Goal: Navigation & Orientation: Go to known website

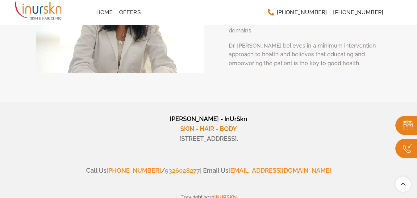
scroll to position [2364, 0]
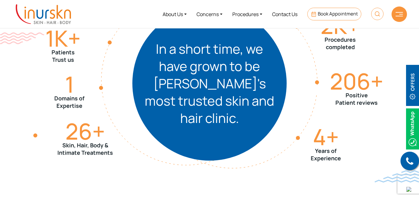
scroll to position [251, 0]
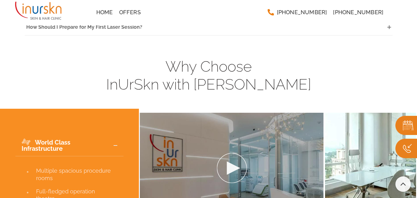
scroll to position [1989, 0]
